Goal: Find specific page/section: Find specific page/section

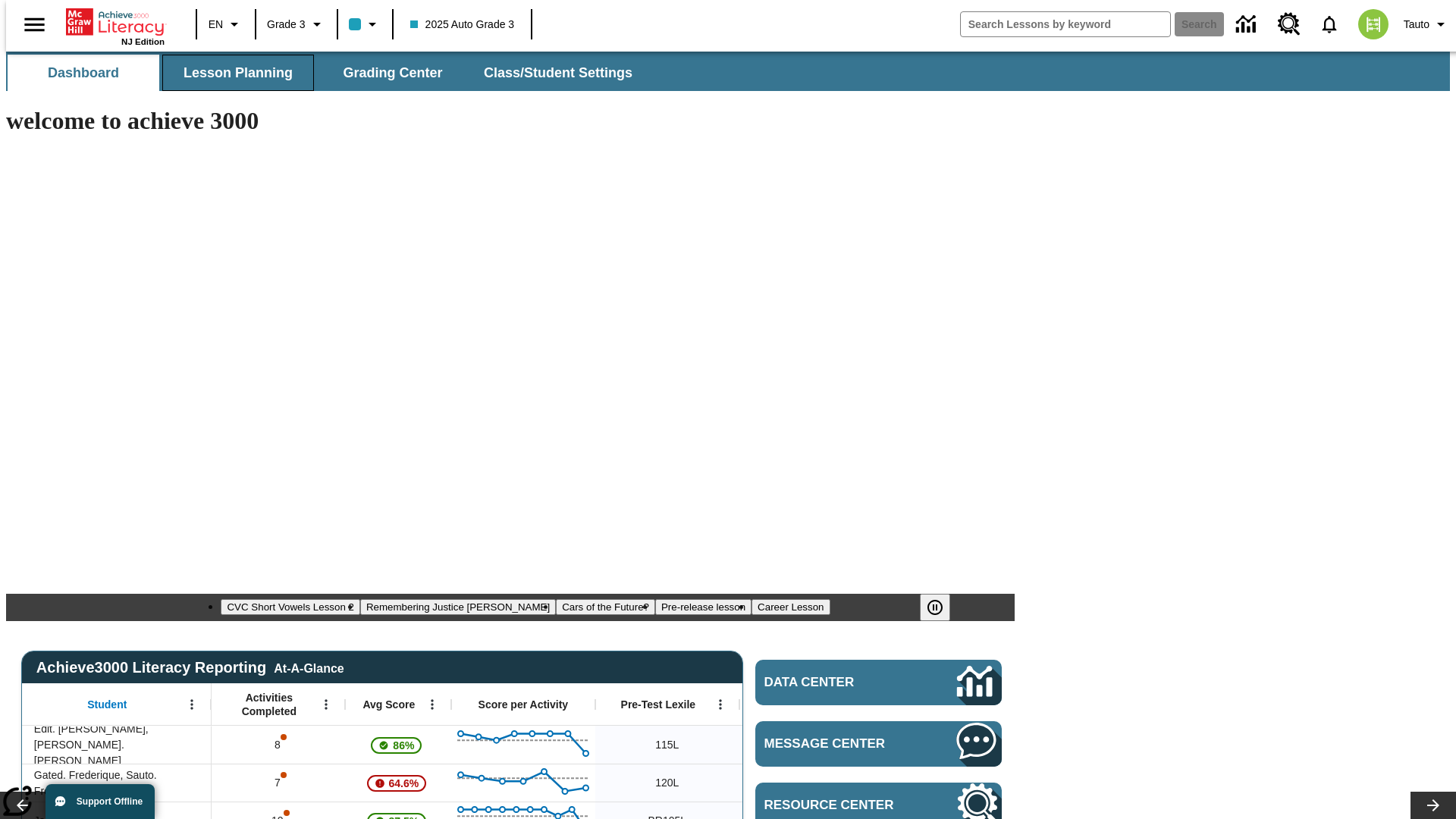
click at [232, 73] on span "Lesson Planning" at bounding box center [238, 72] width 109 height 17
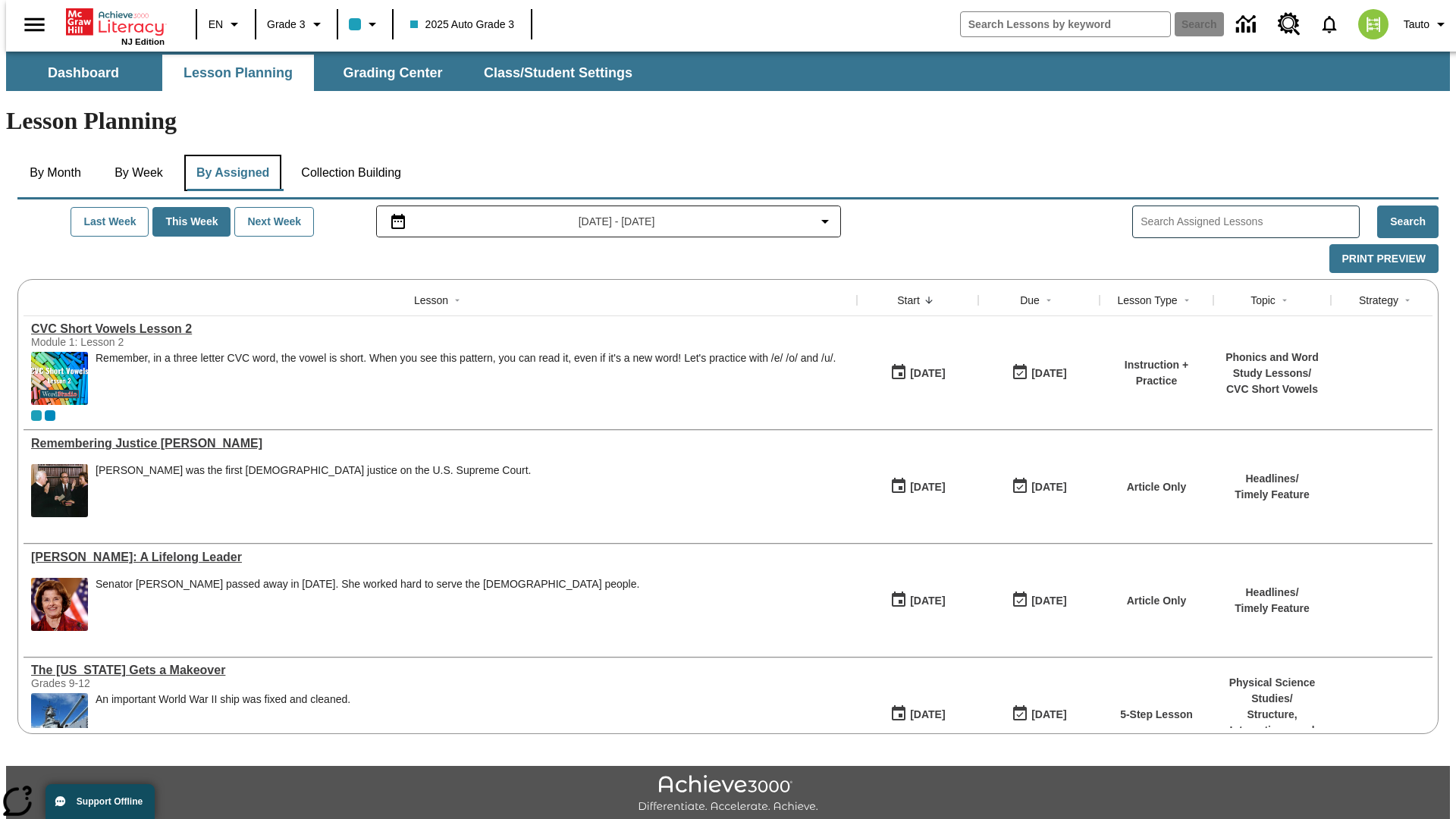
click at [229, 155] on button "By Assigned" at bounding box center [232, 173] width 97 height 36
click at [104, 207] on button "Last Week" at bounding box center [110, 222] width 78 height 30
